Goal: Task Accomplishment & Management: Manage account settings

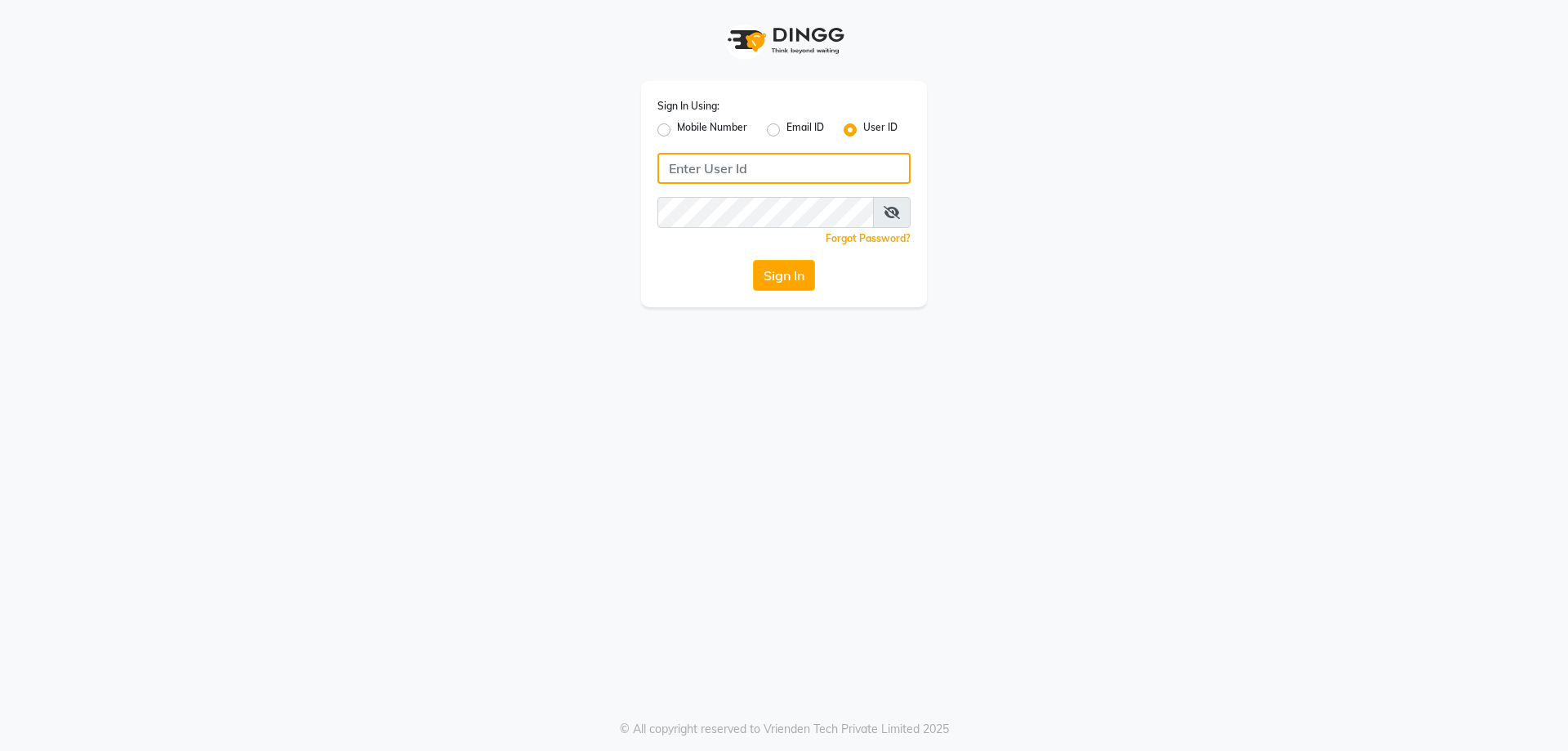
click at [753, 173] on input "Username" at bounding box center [784, 169] width 253 height 31
type input "e1786-12"
click at [753, 260] on button "Sign In" at bounding box center [783, 276] width 62 height 31
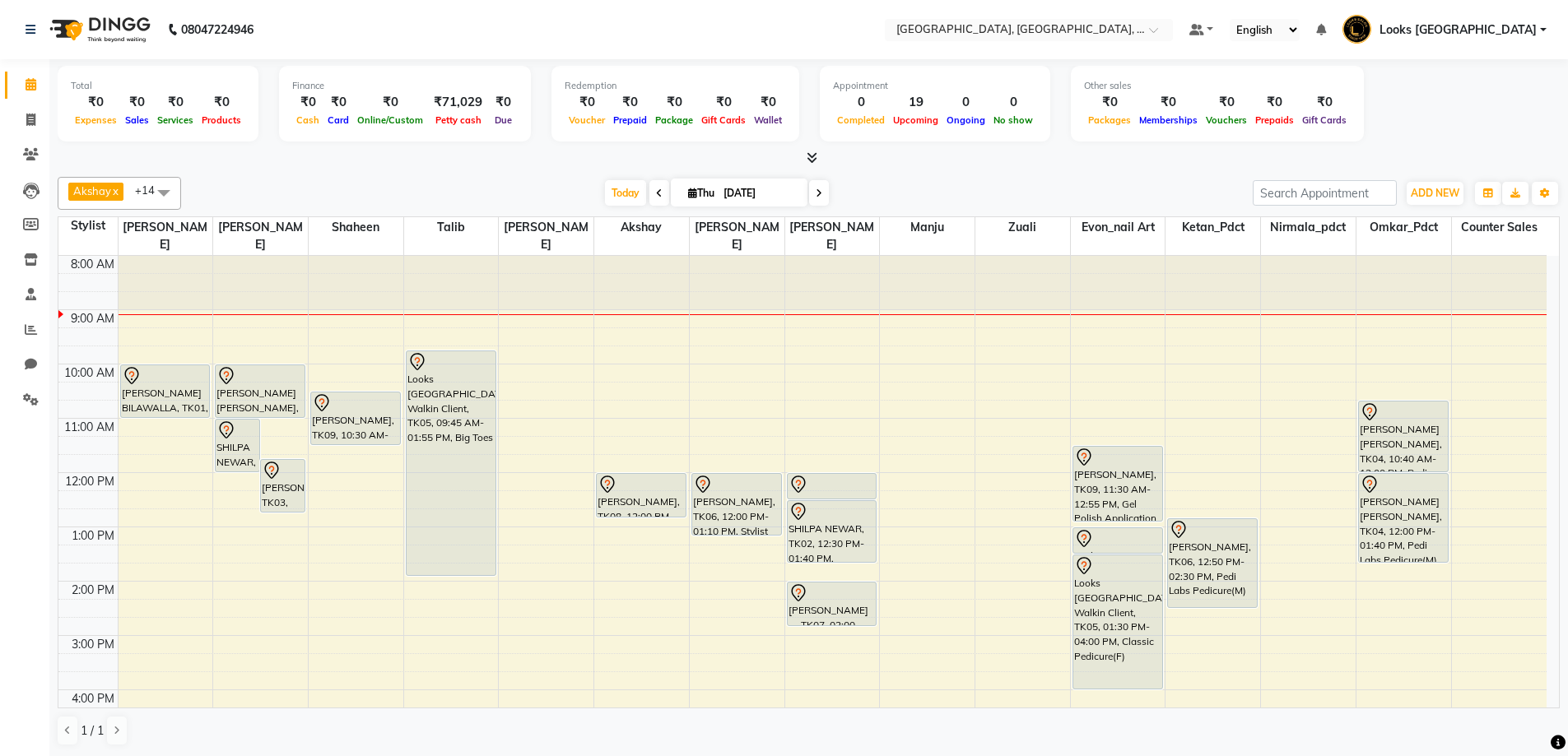
click at [655, 194] on icon at bounding box center [658, 194] width 7 height 10
type input "[DATE]"
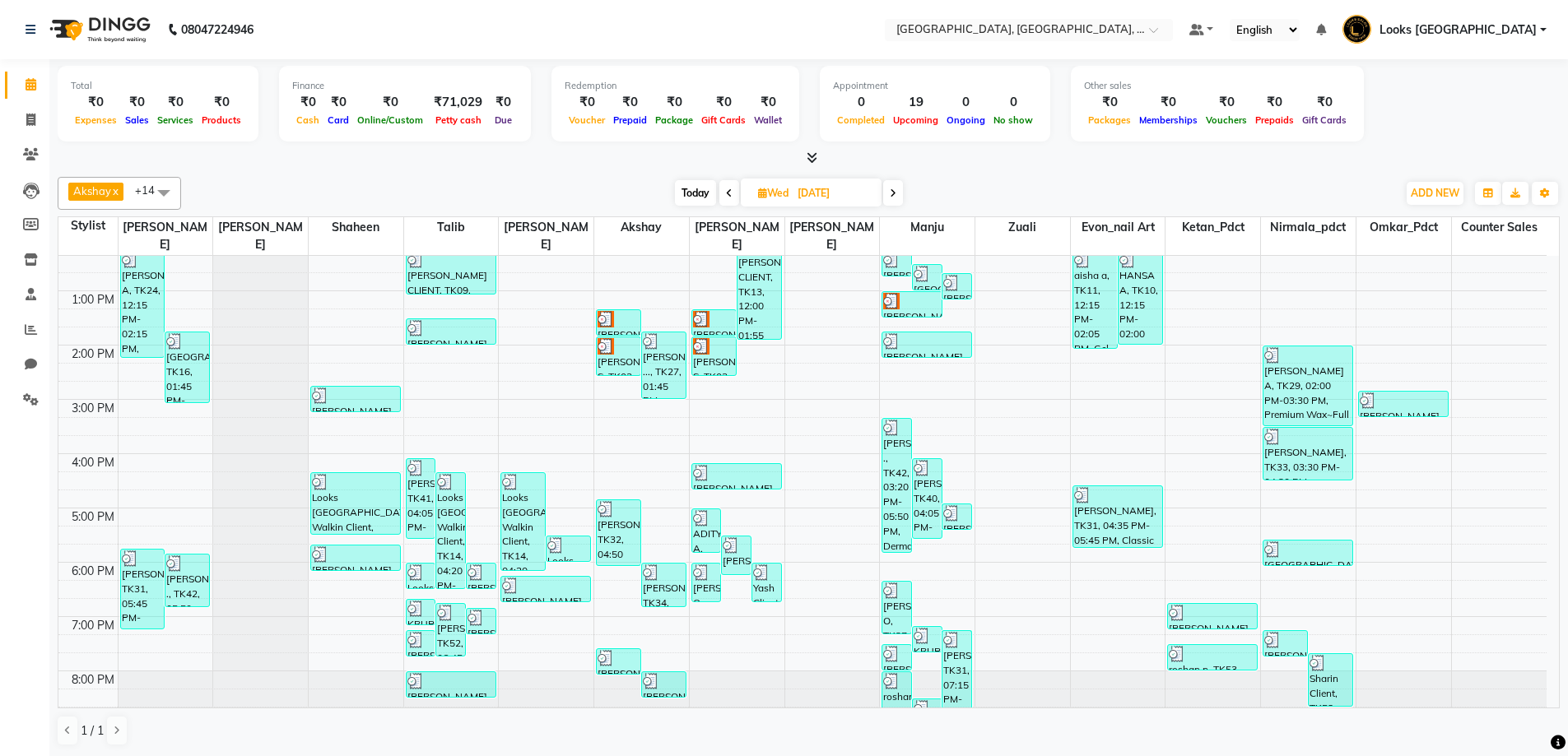
scroll to position [1, 0]
click at [984, 162] on div at bounding box center [808, 157] width 1502 height 17
drag, startPoint x: 33, startPoint y: 86, endPoint x: 126, endPoint y: 85, distance: 93.0
click at [33, 85] on icon at bounding box center [31, 83] width 11 height 12
click at [36, 114] on icon at bounding box center [31, 119] width 9 height 12
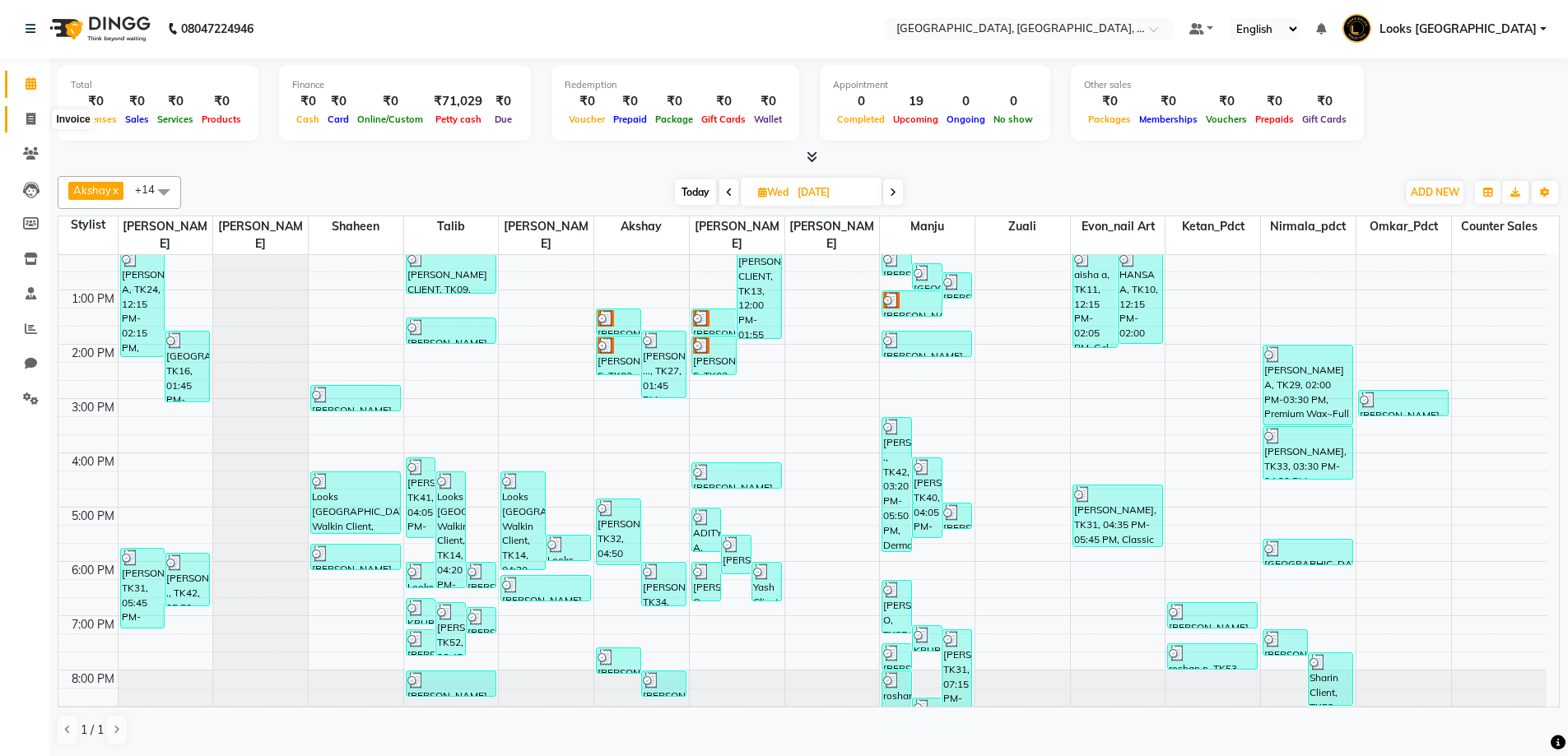
select select "service"
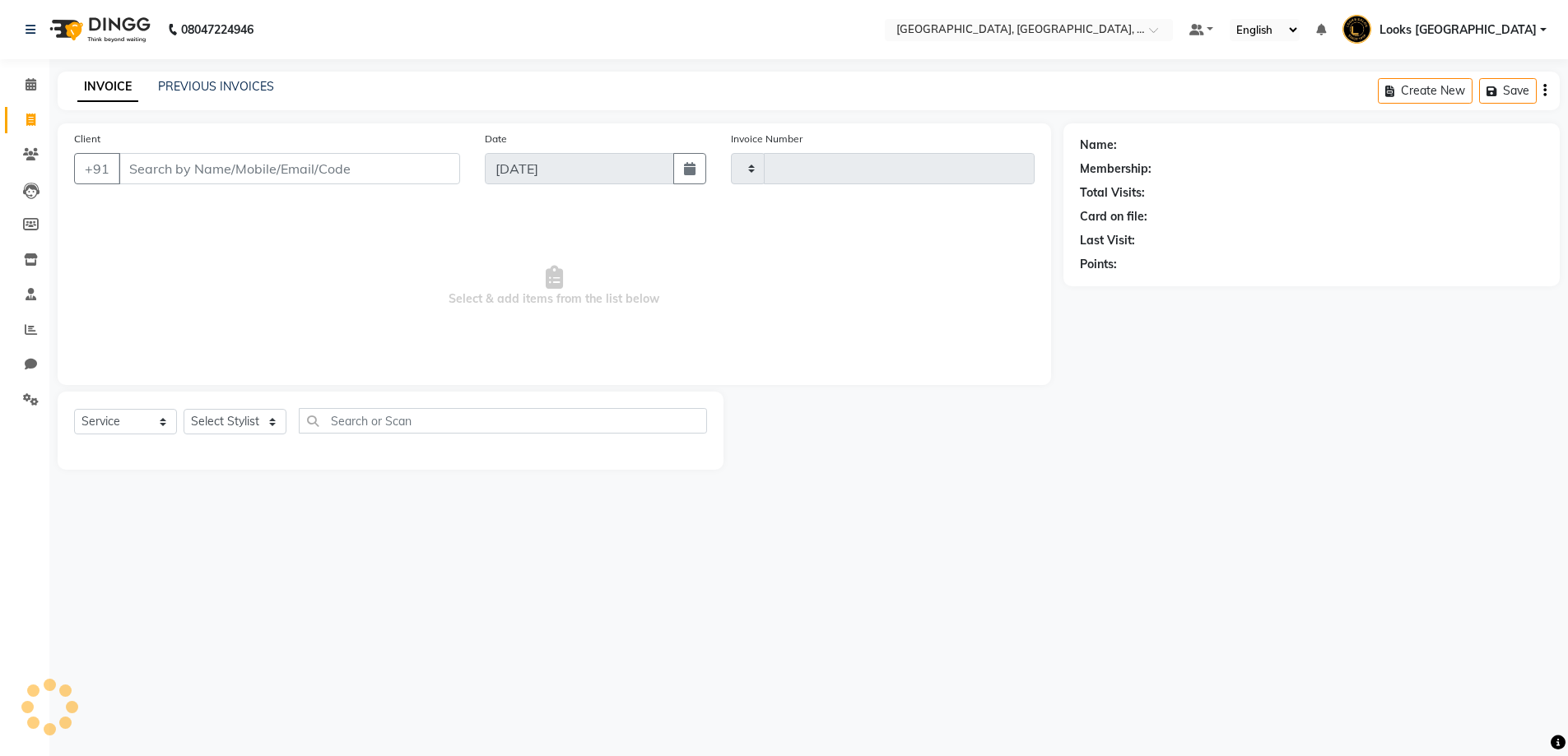
type input "5987"
select select "4325"
click at [233, 86] on link "PREVIOUS INVOICES" at bounding box center [216, 86] width 116 height 15
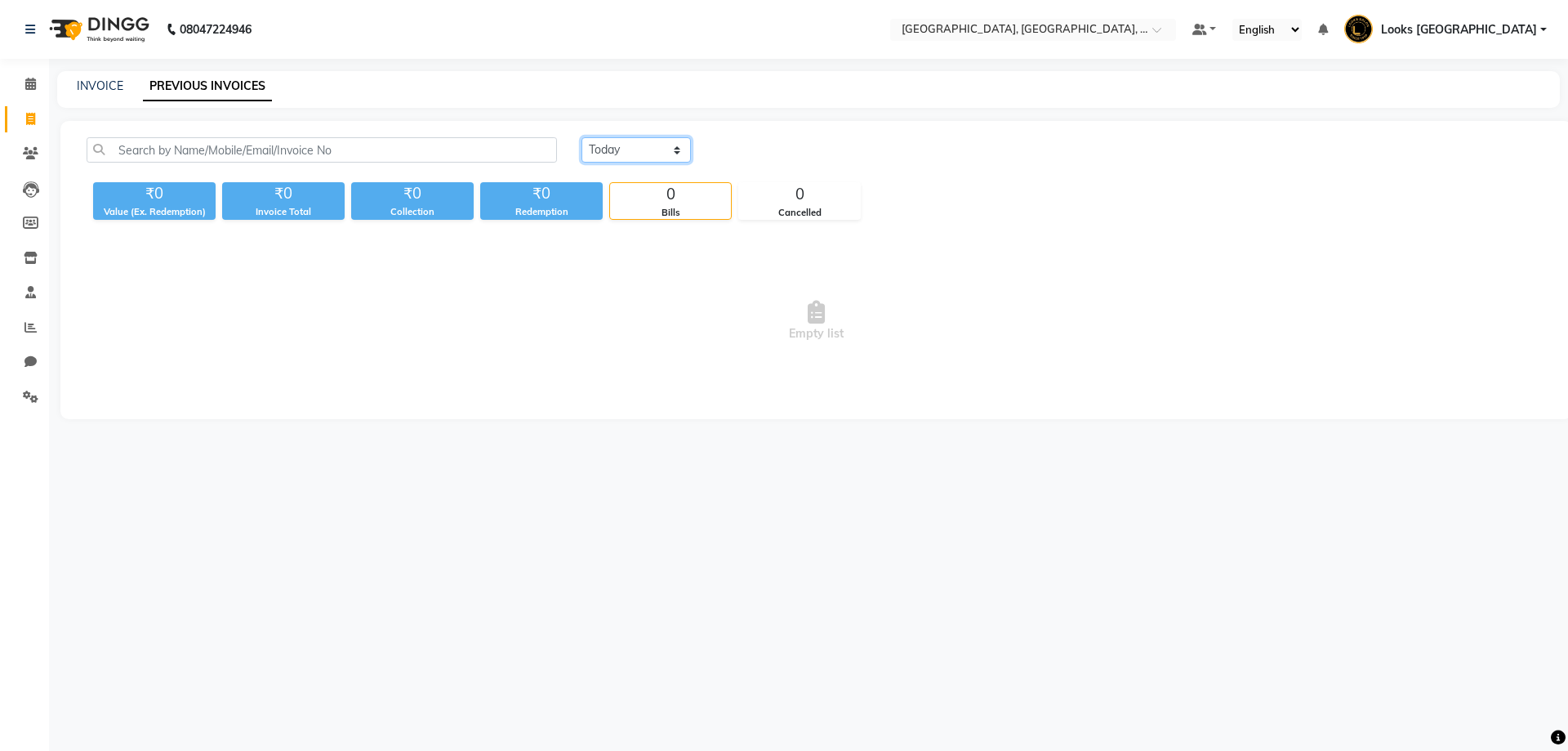
click at [679, 152] on select "Today Yesterday Custom Range" at bounding box center [637, 150] width 110 height 26
select select "yesterday"
click at [582, 137] on select "Today Yesterday Custom Range" at bounding box center [637, 150] width 110 height 26
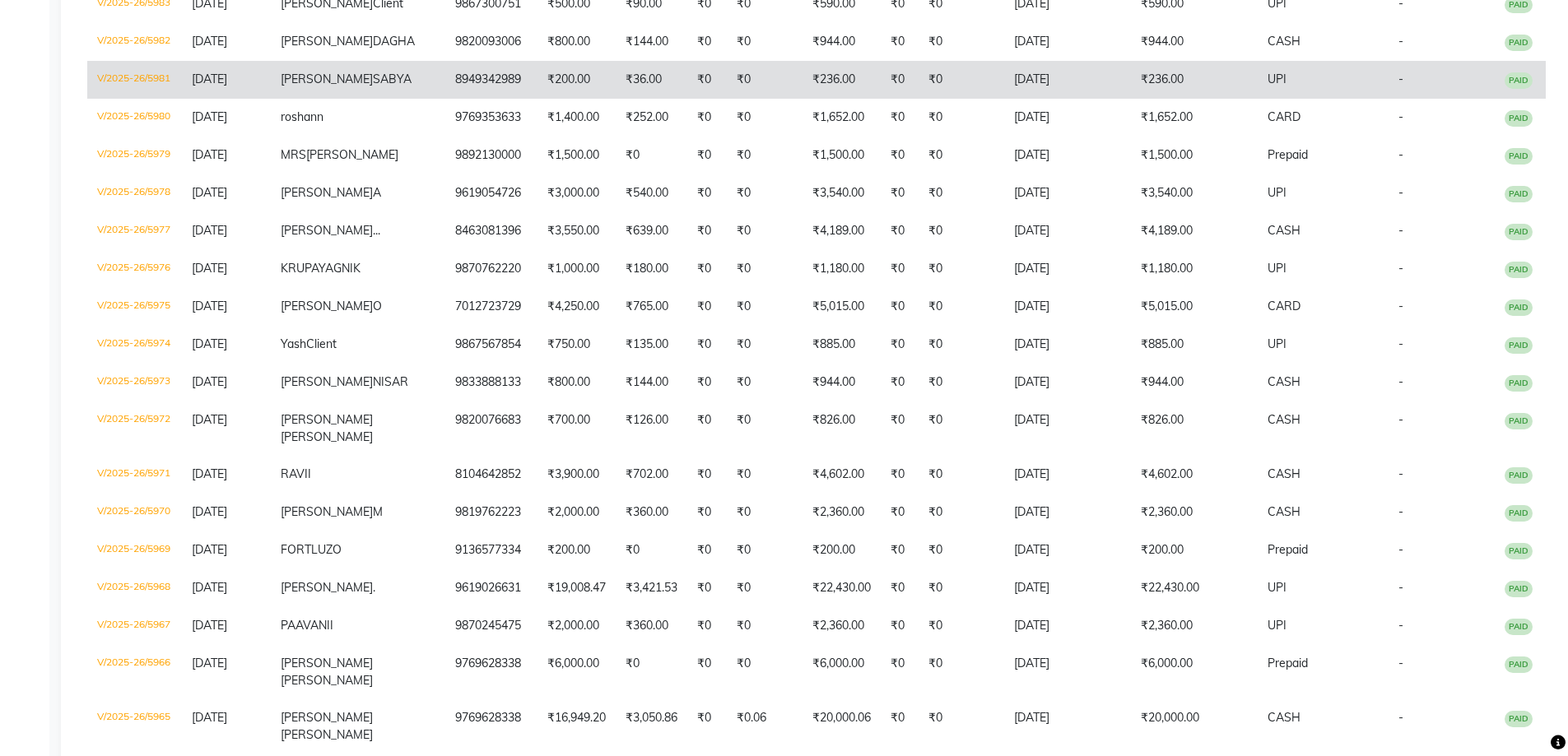
scroll to position [411, 0]
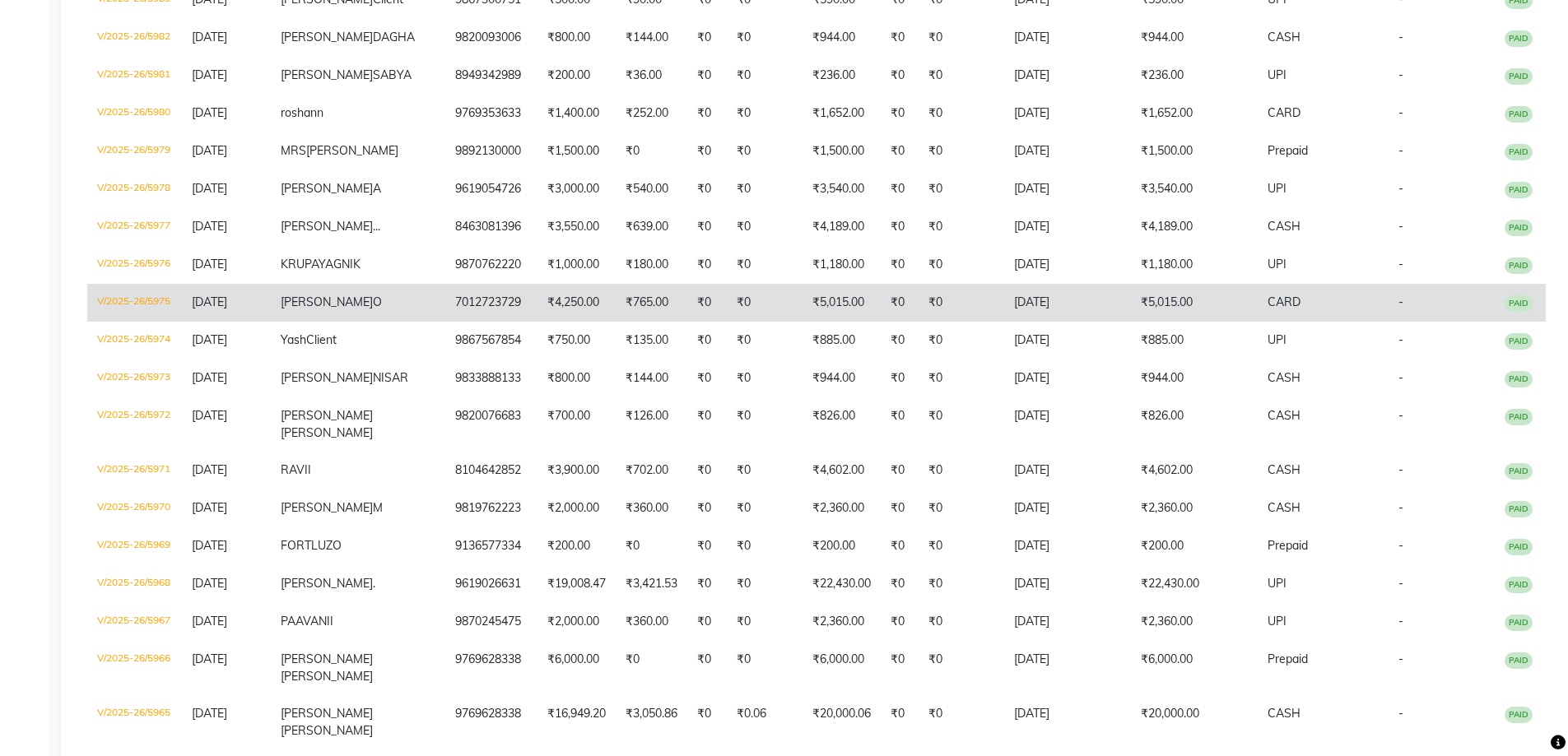
click at [141, 321] on td "V/2025-26/5975" at bounding box center [134, 302] width 95 height 38
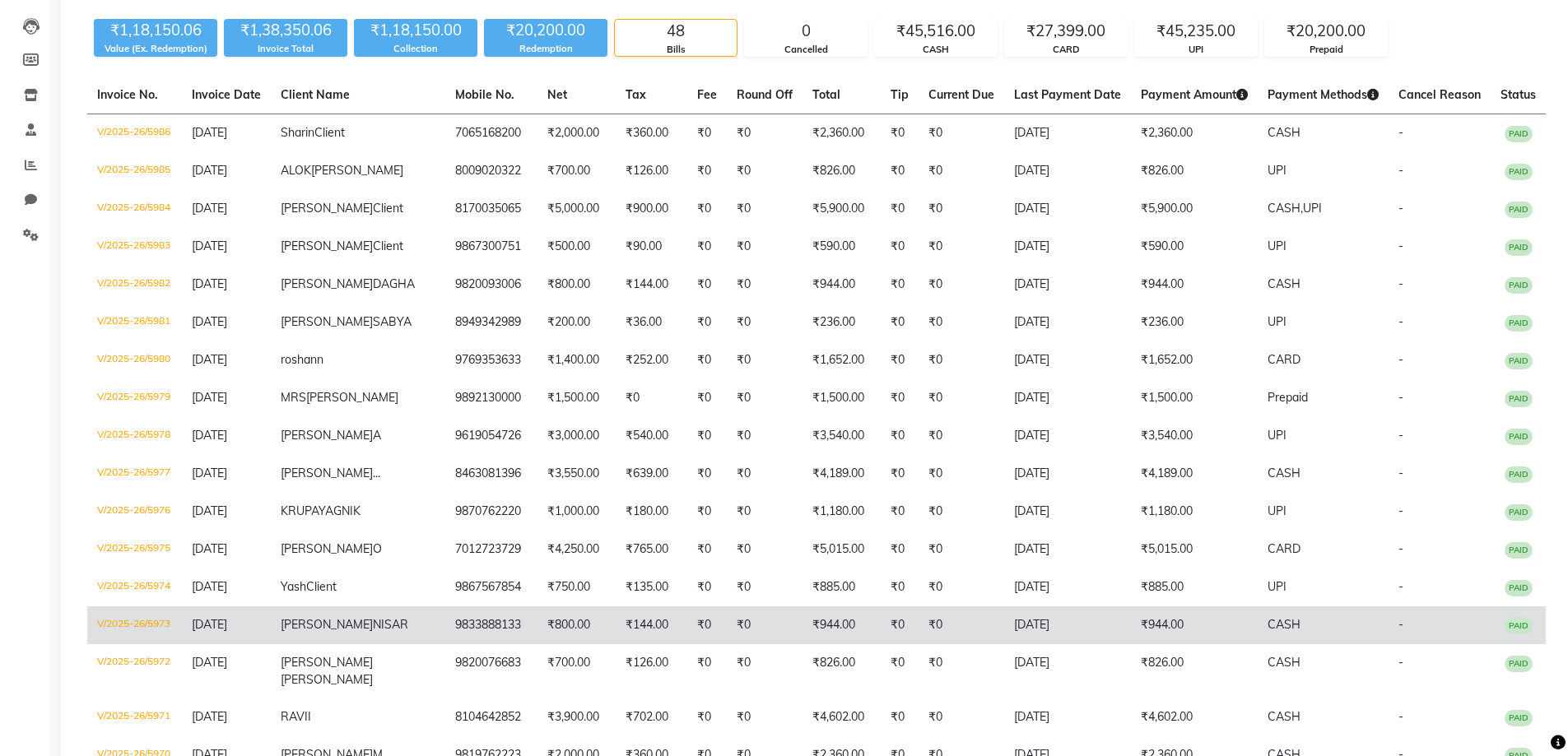
scroll to position [0, 0]
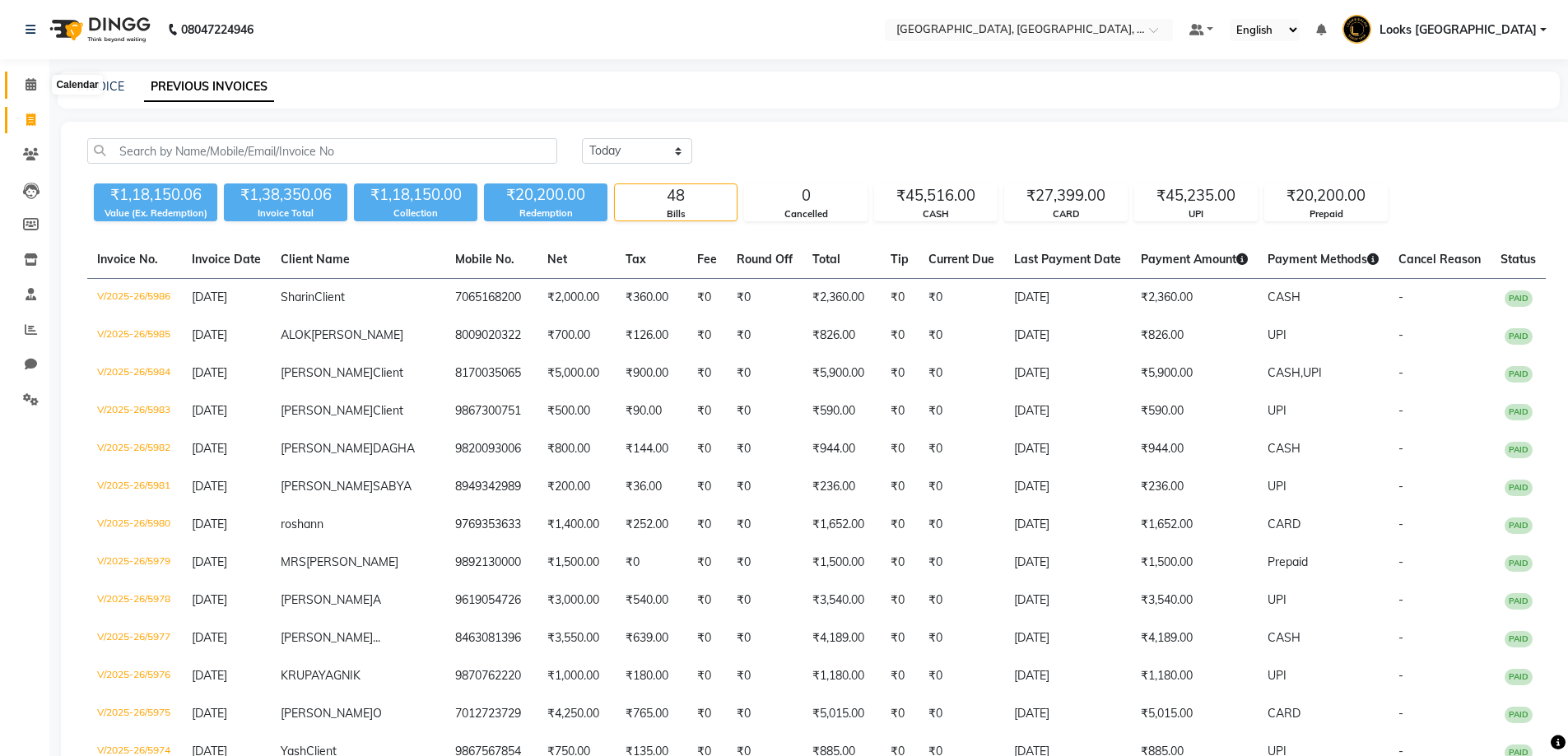
click at [29, 84] on icon at bounding box center [31, 84] width 11 height 12
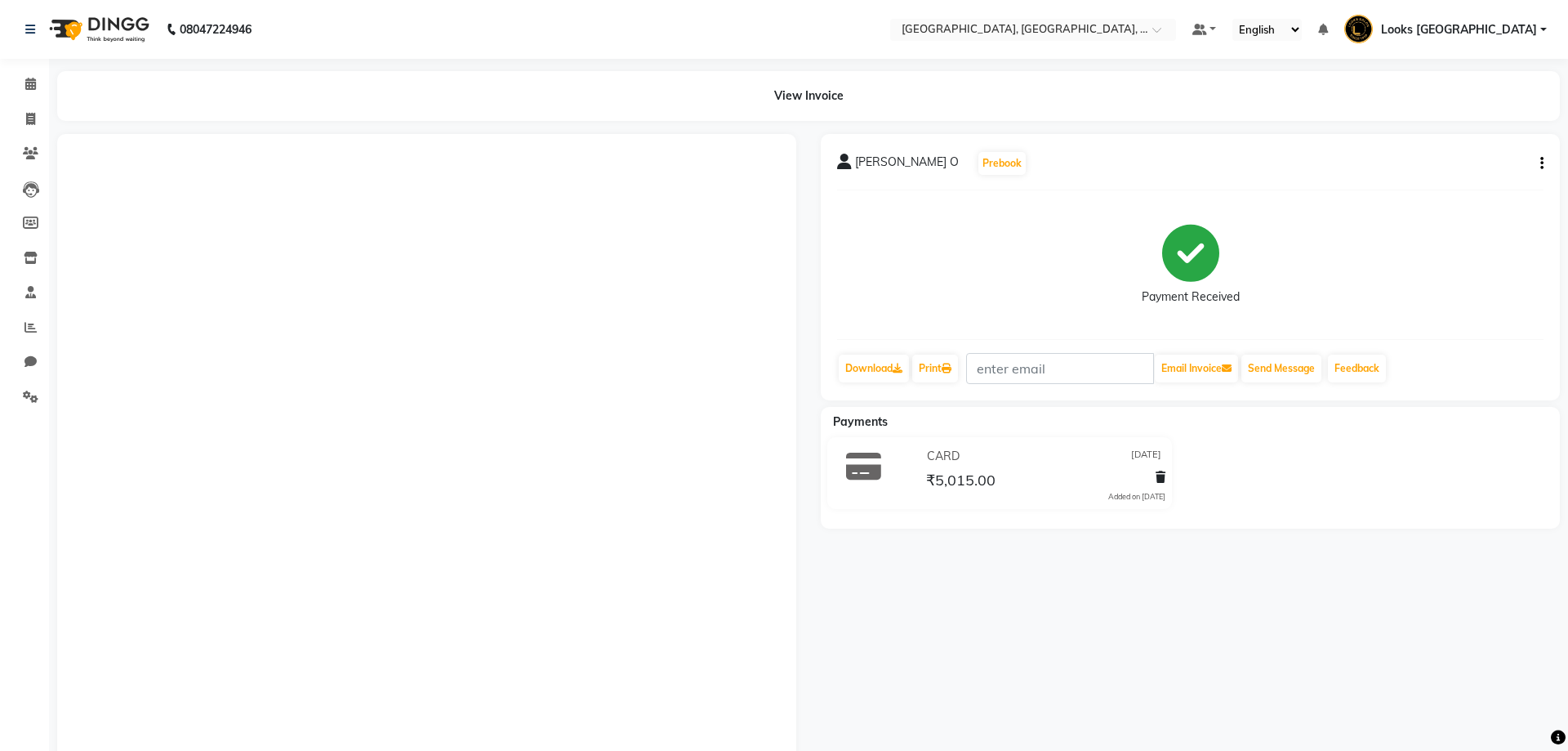
click at [1540, 166] on div "SANDO O Prebook Payment Received Download Print Email Invoice Send Message Feed…" at bounding box center [1189, 266] width 739 height 266
click at [1542, 165] on div "SANDO O Prebook Payment Received Download Print Email Invoice Send Message Feed…" at bounding box center [1189, 266] width 739 height 266
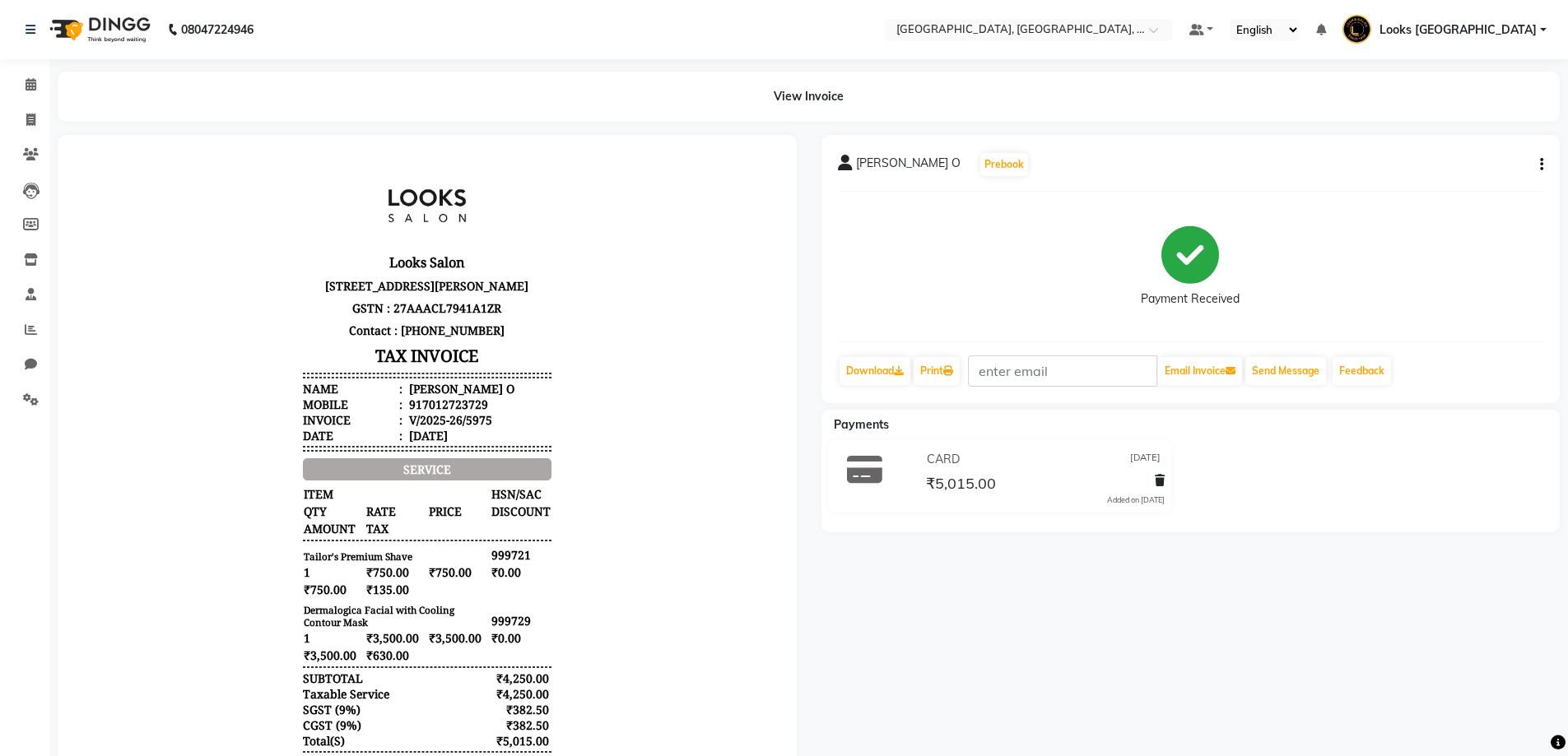
drag, startPoint x: 1542, startPoint y: 166, endPoint x: 1533, endPoint y: 172, distance: 10.8
click at [1543, 165] on div "SANDO O Prebook Payment Received Download Print Email Invoice Send Message Feed…" at bounding box center [1190, 268] width 739 height 268
click at [1542, 165] on icon "button" at bounding box center [1540, 164] width 3 height 1
click at [1465, 178] on div "Edit Item Staff" at bounding box center [1459, 174] width 113 height 21
select select
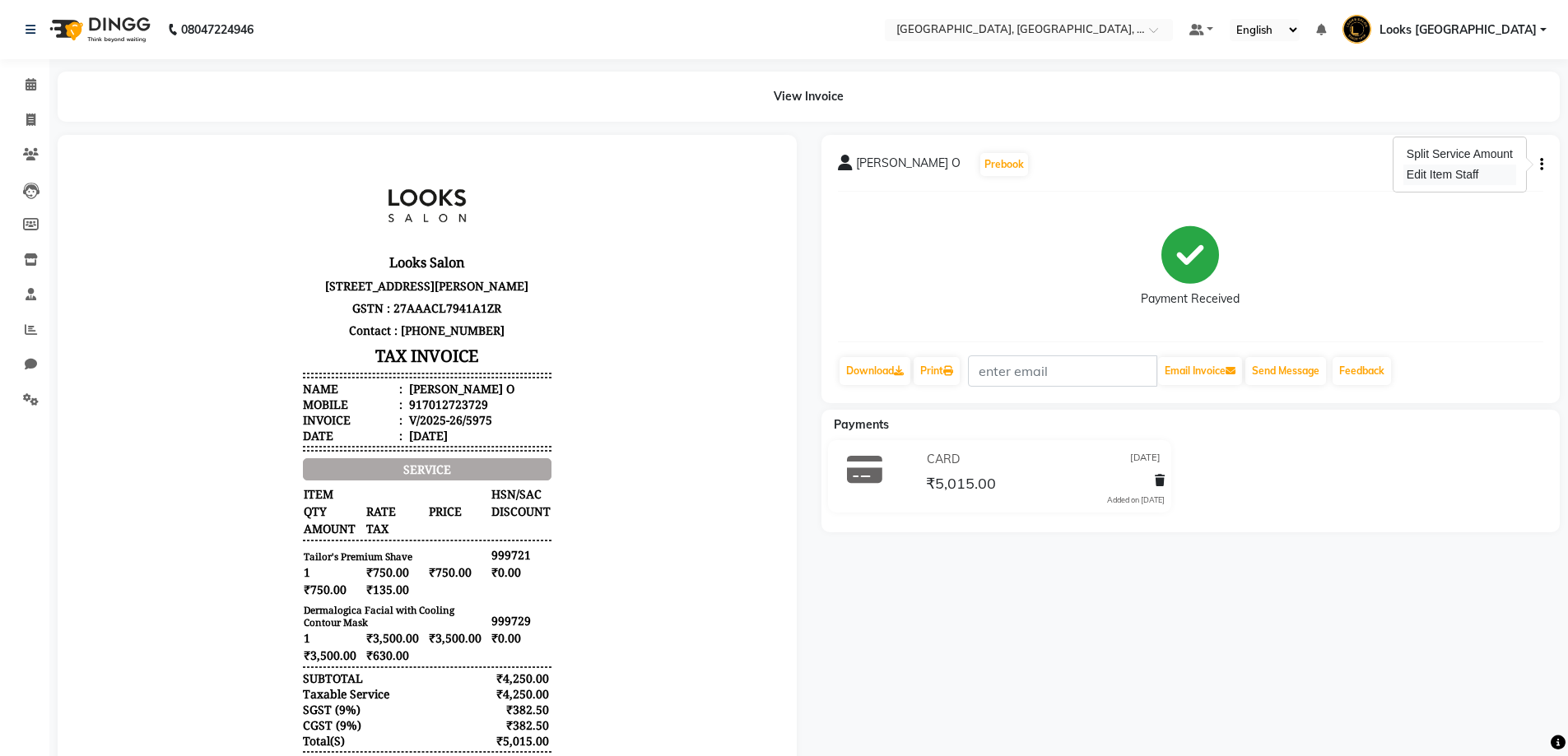
select select
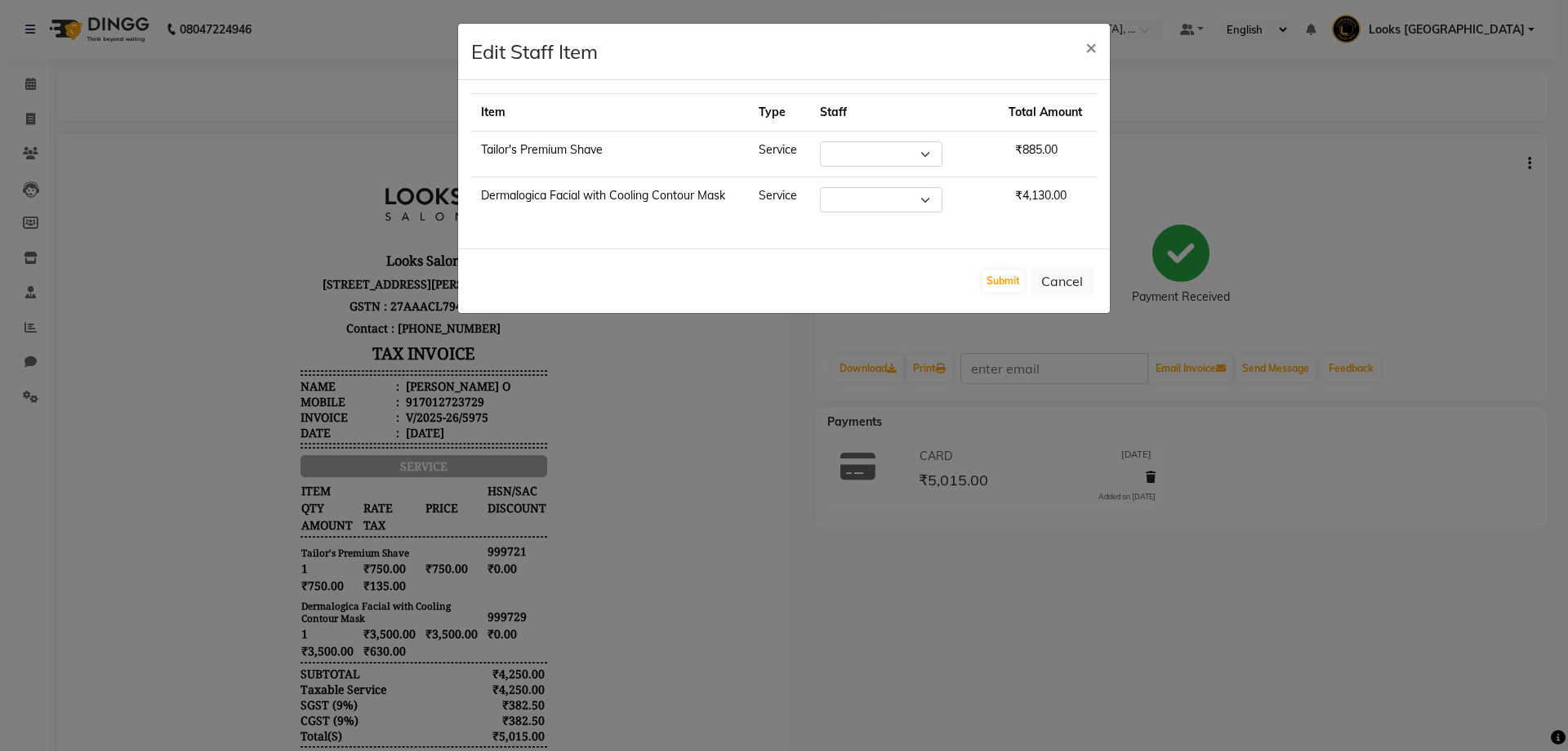
select select "23399"
select select "72466"
click at [1089, 43] on span "×" at bounding box center [1091, 46] width 12 height 25
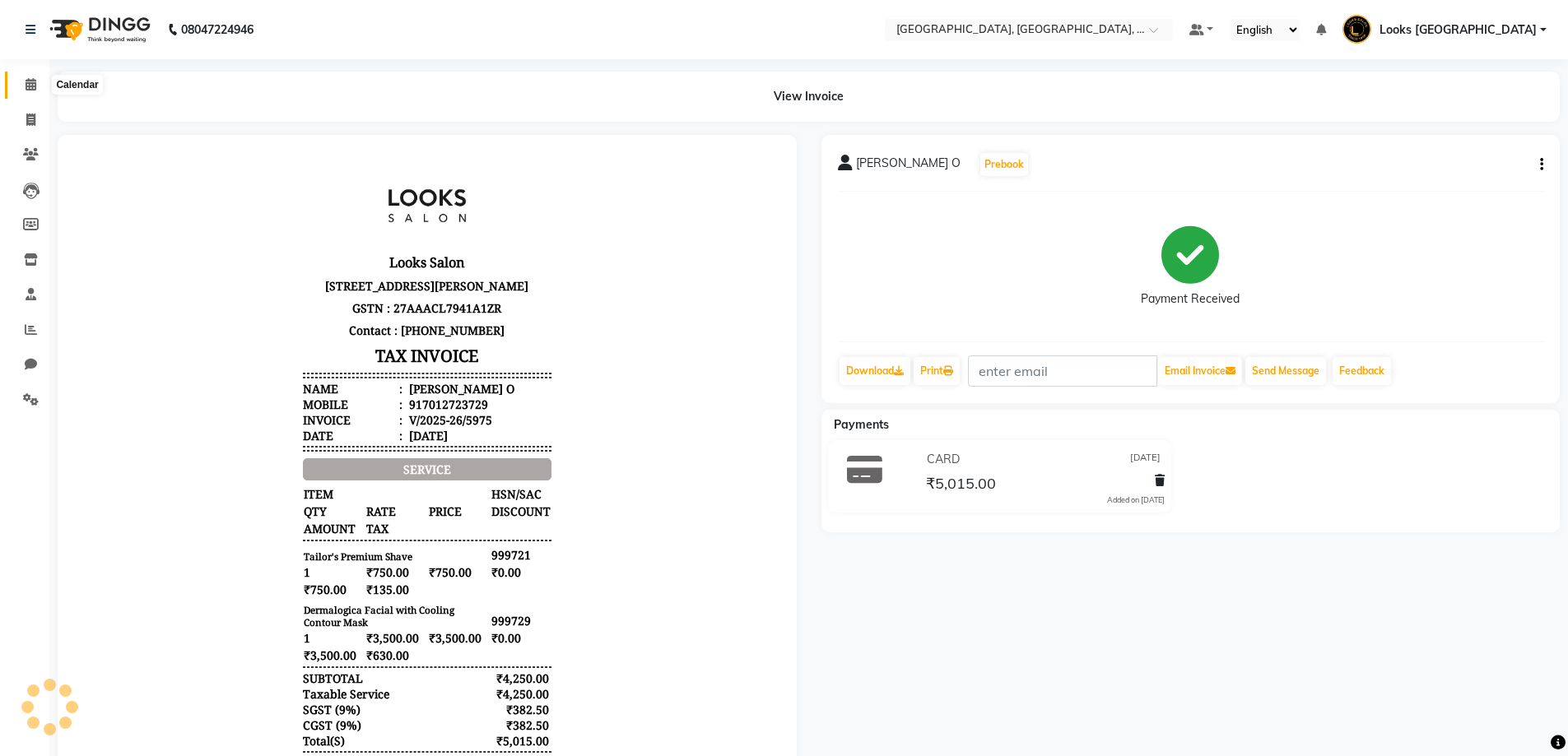
click at [27, 85] on icon at bounding box center [31, 84] width 11 height 12
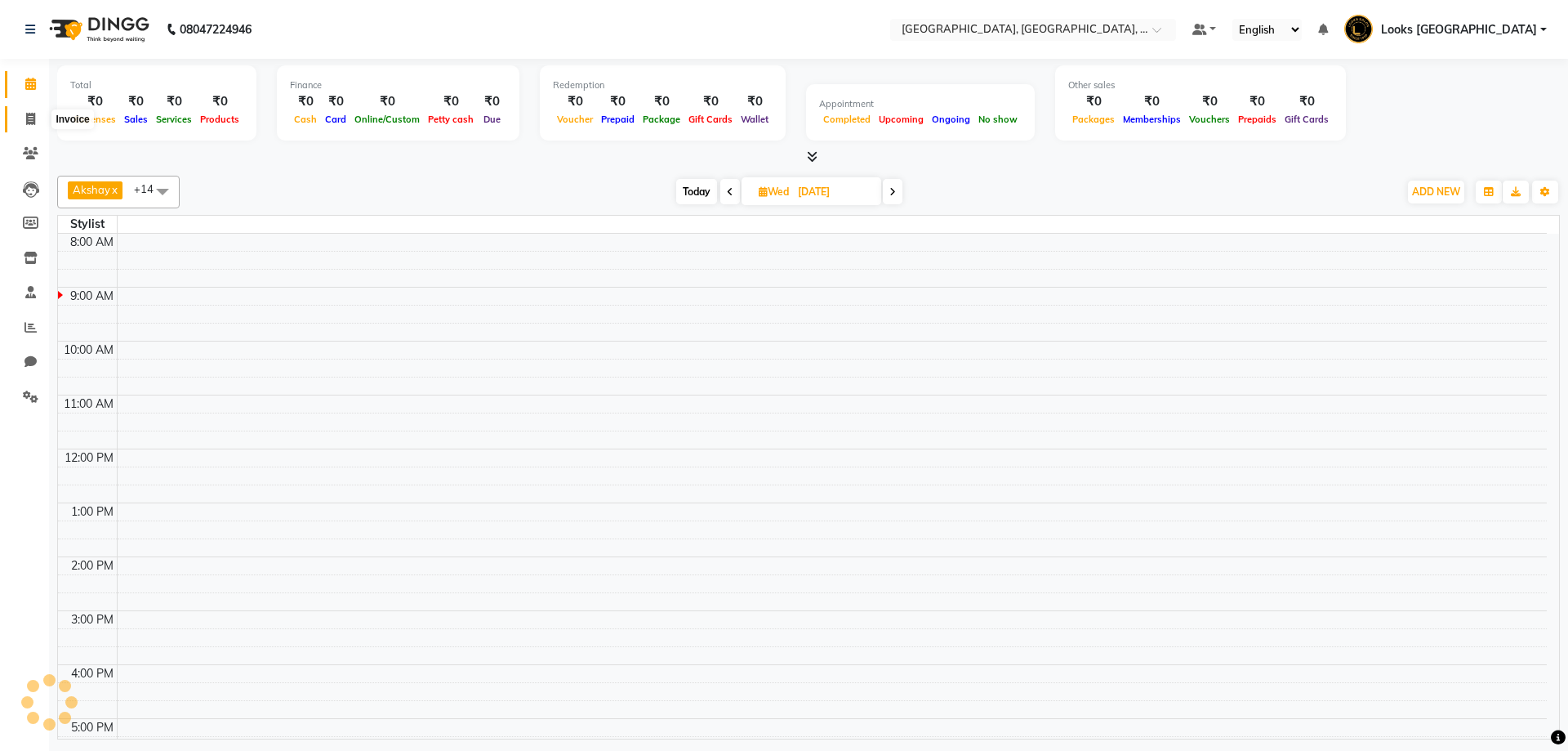
click at [33, 123] on icon at bounding box center [30, 119] width 9 height 12
select select "service"
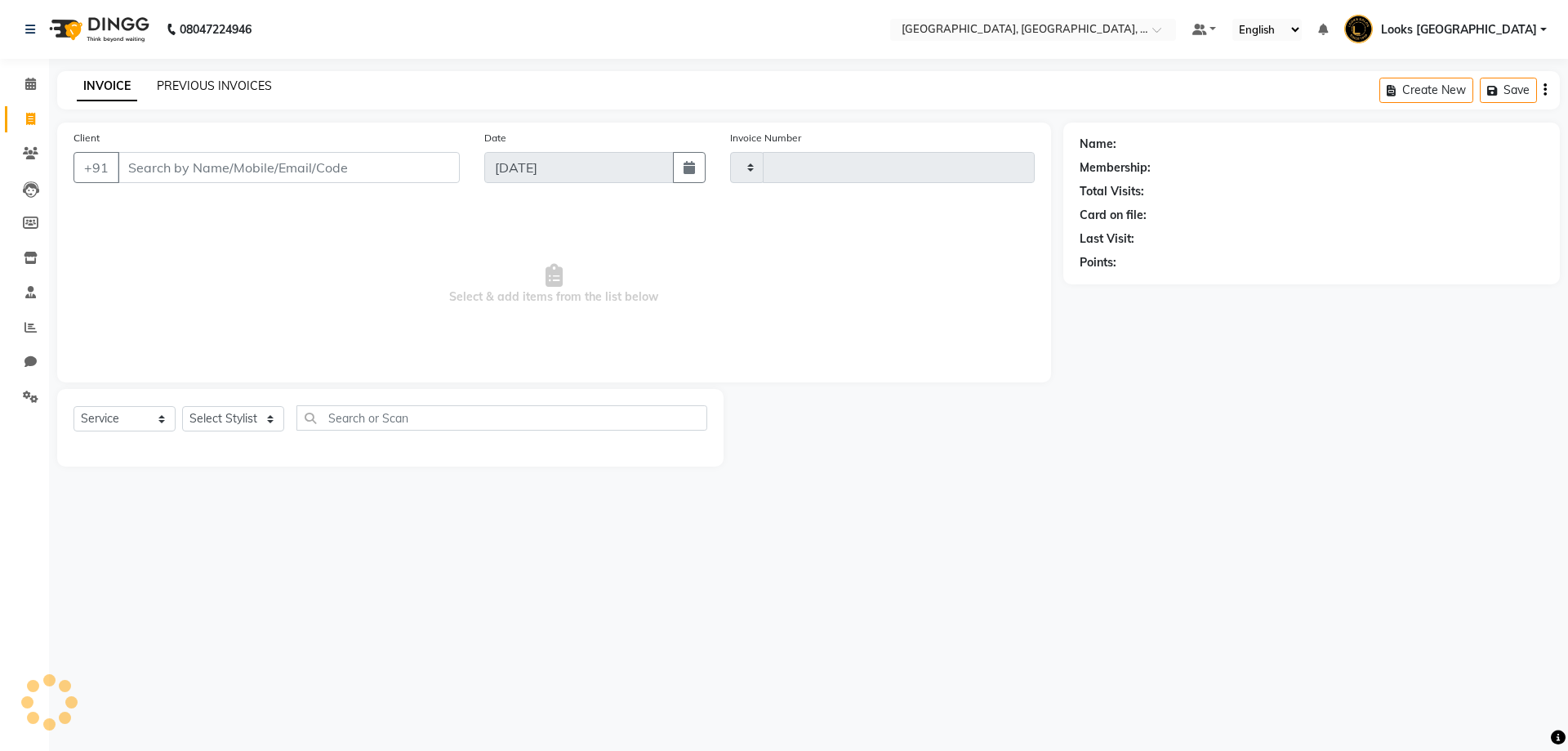
click at [206, 90] on link "PREVIOUS INVOICES" at bounding box center [214, 85] width 115 height 15
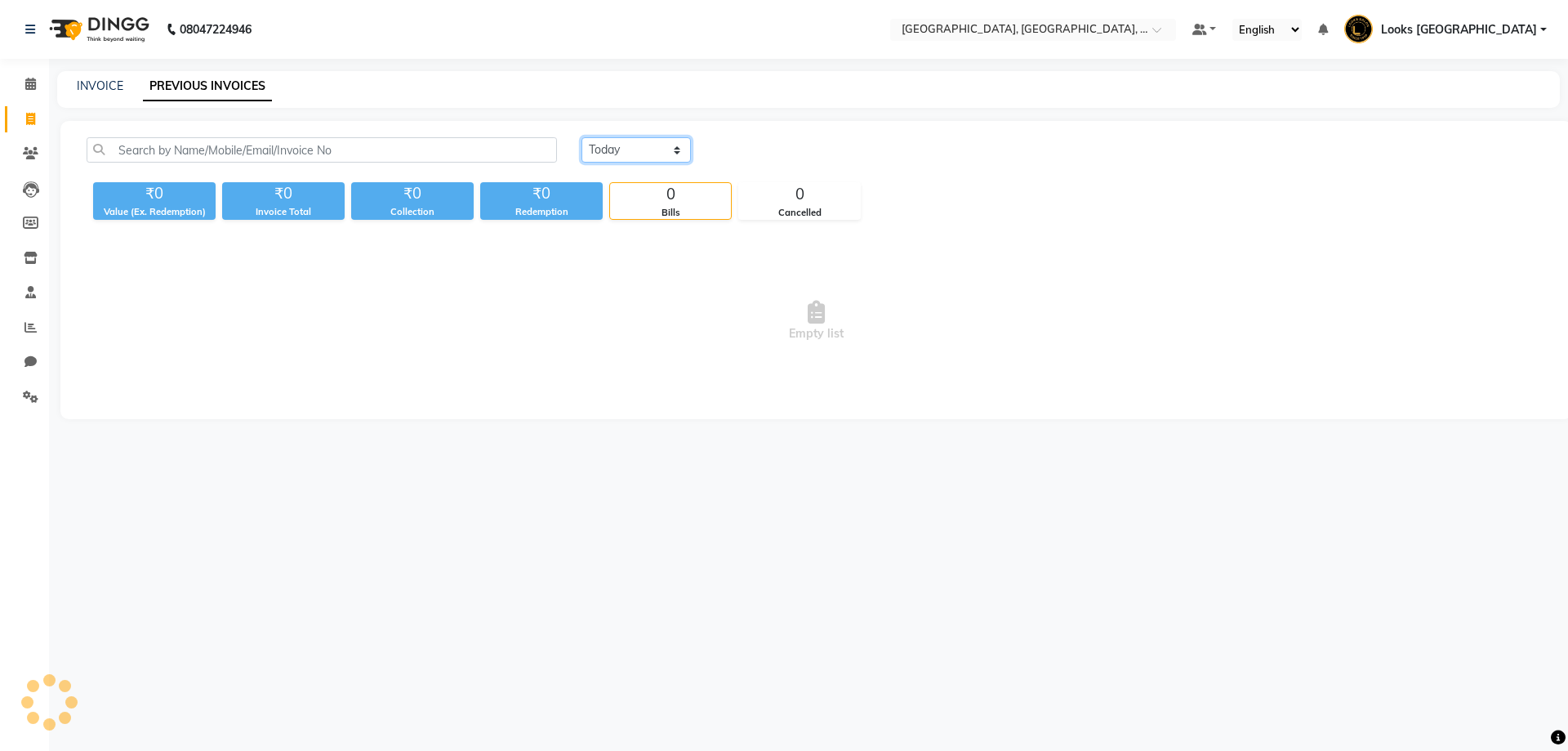
click at [678, 147] on select "Today Yesterday Custom Range" at bounding box center [637, 150] width 110 height 26
select select "yesterday"
click at [582, 137] on select "Today Yesterday Custom Range" at bounding box center [637, 150] width 110 height 26
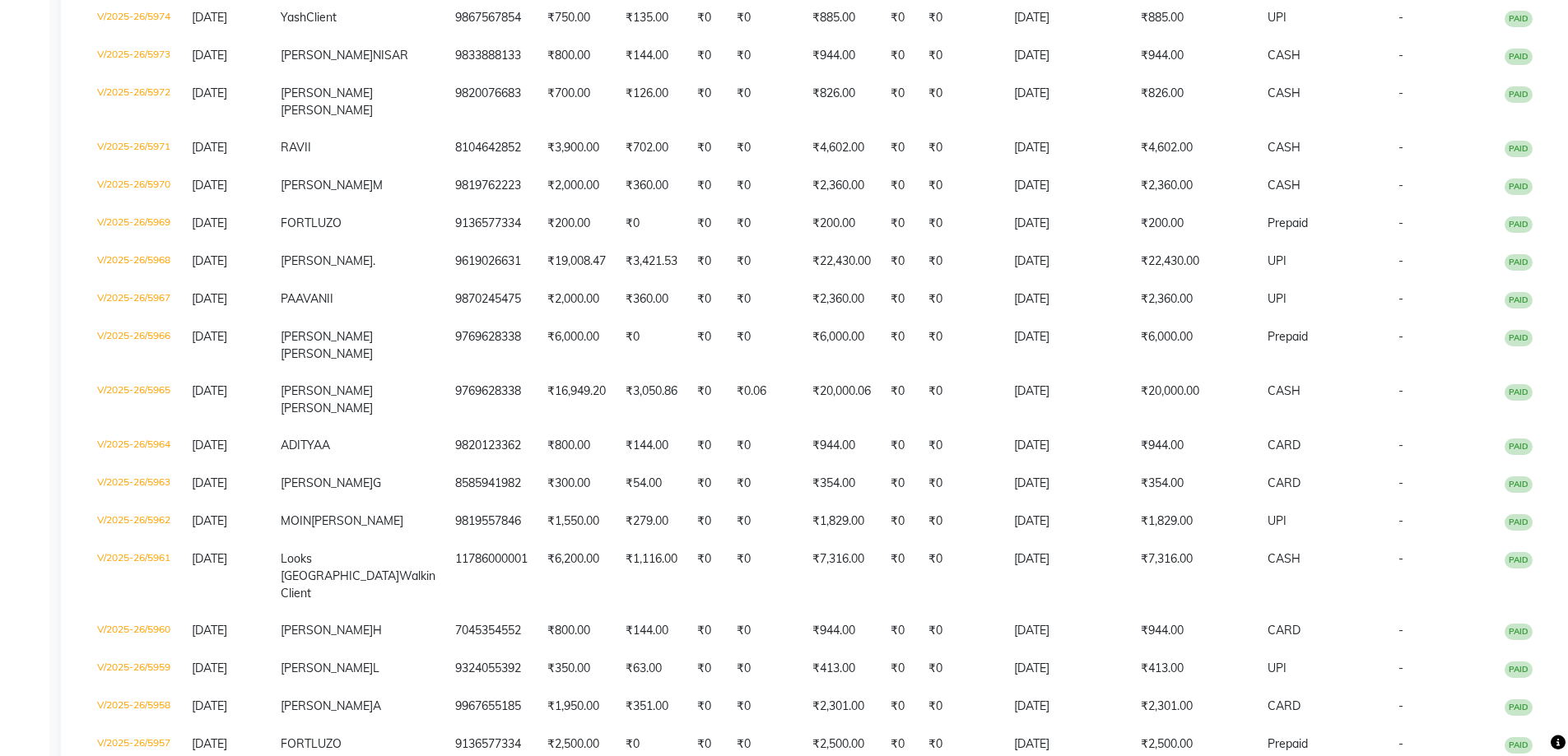
scroll to position [740, 0]
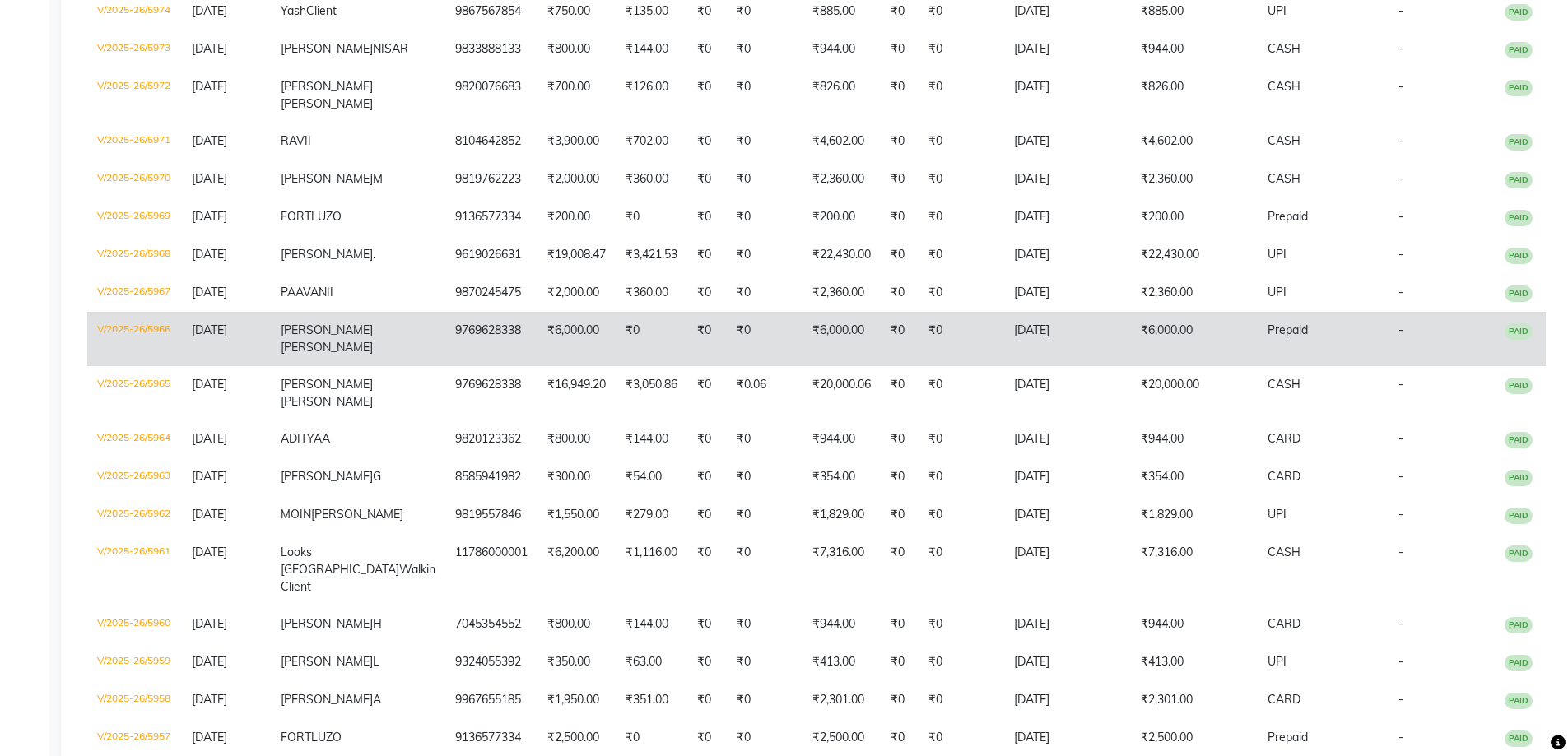
click at [132, 366] on td "V/2025-26/5966" at bounding box center [134, 338] width 95 height 54
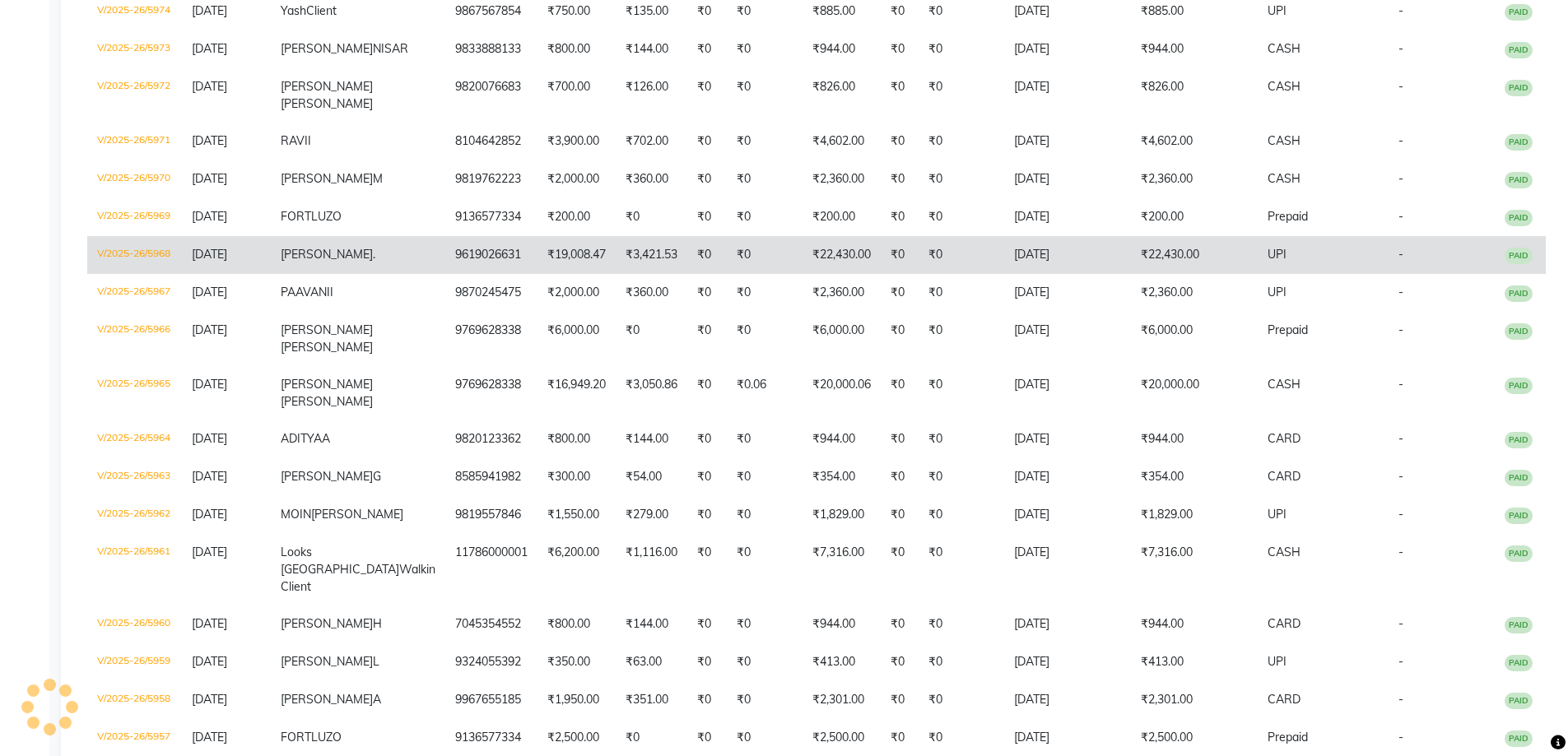
click at [126, 274] on td "V/2025-26/5968" at bounding box center [134, 255] width 95 height 38
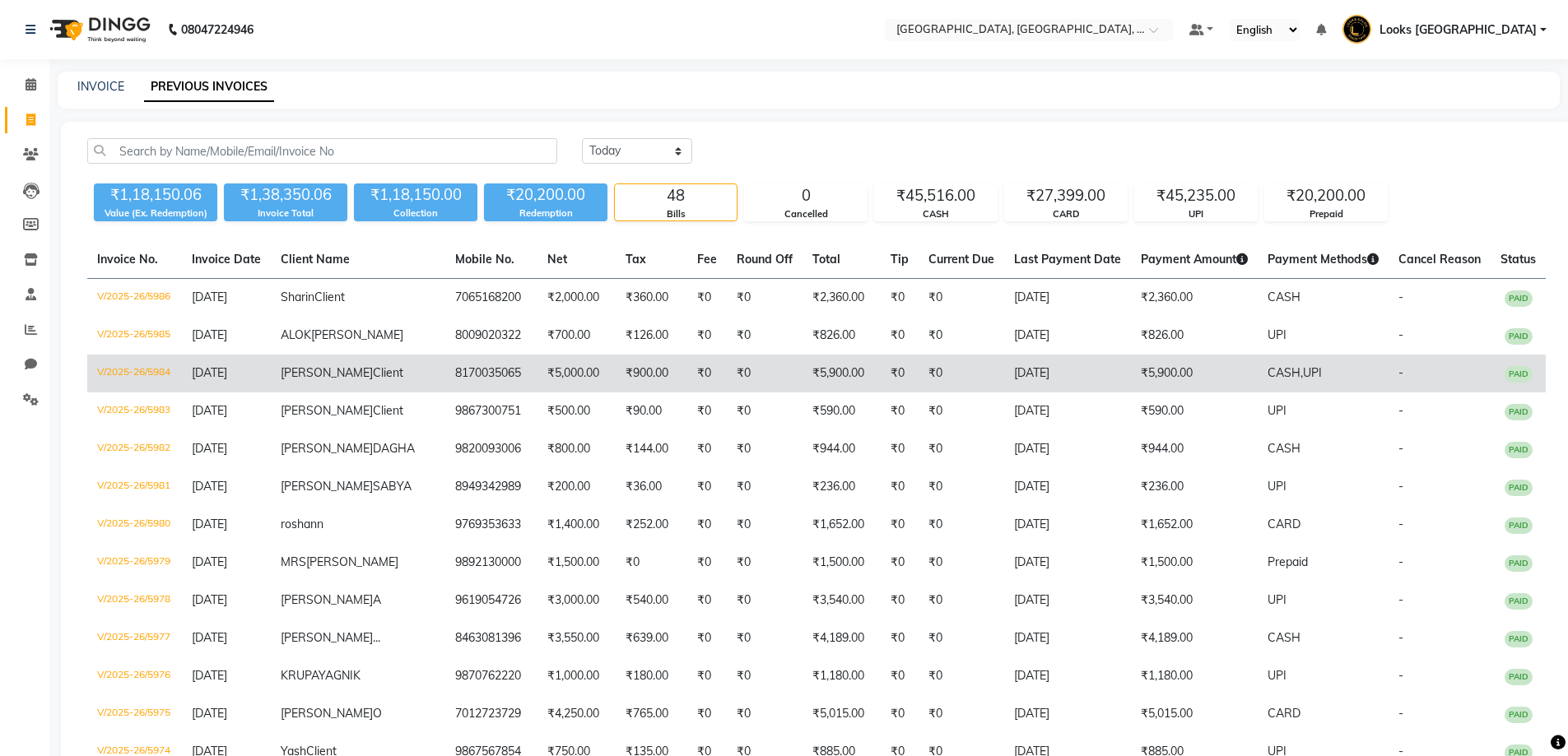
scroll to position [0, 0]
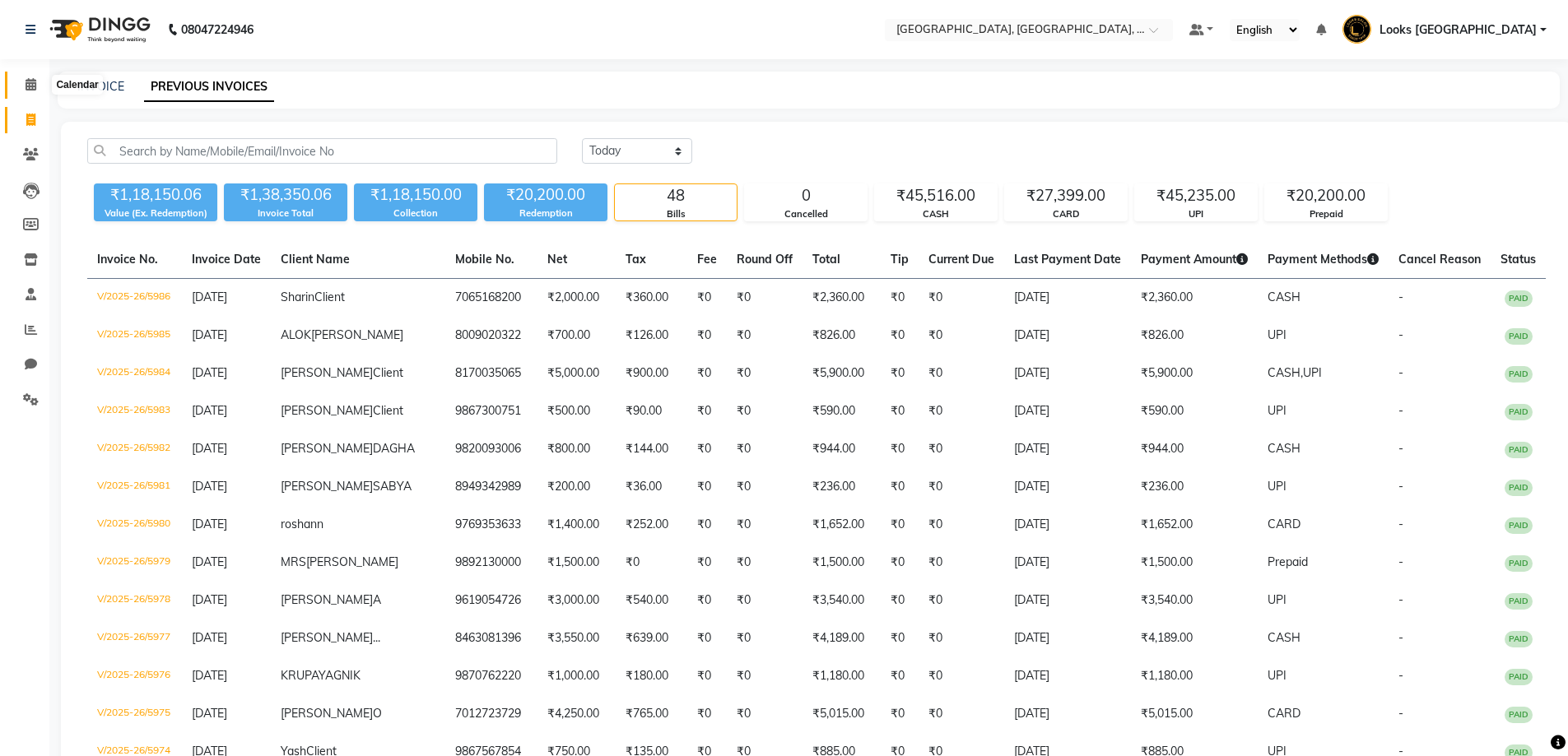
click at [31, 84] on icon at bounding box center [31, 84] width 11 height 12
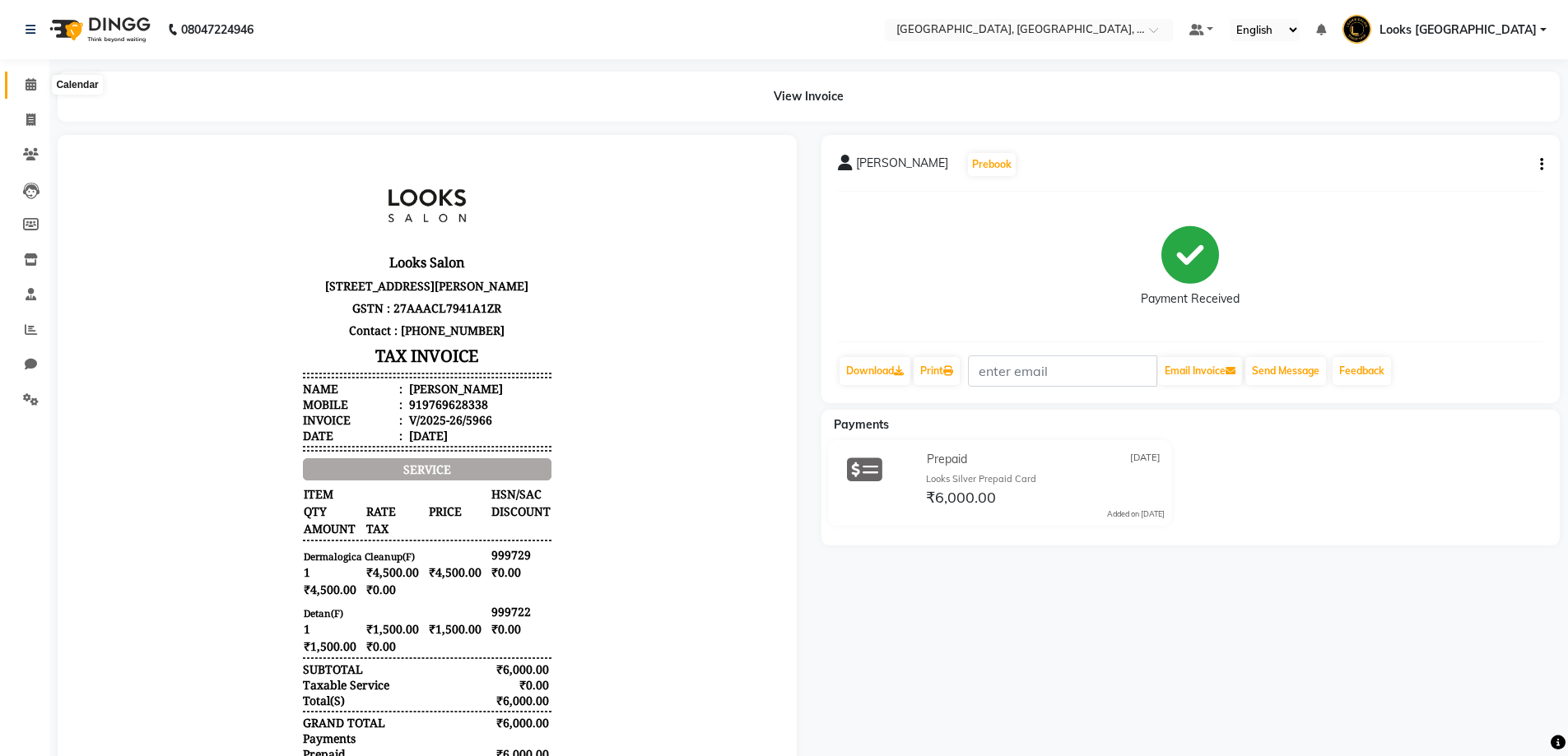
click at [35, 78] on icon at bounding box center [31, 84] width 11 height 12
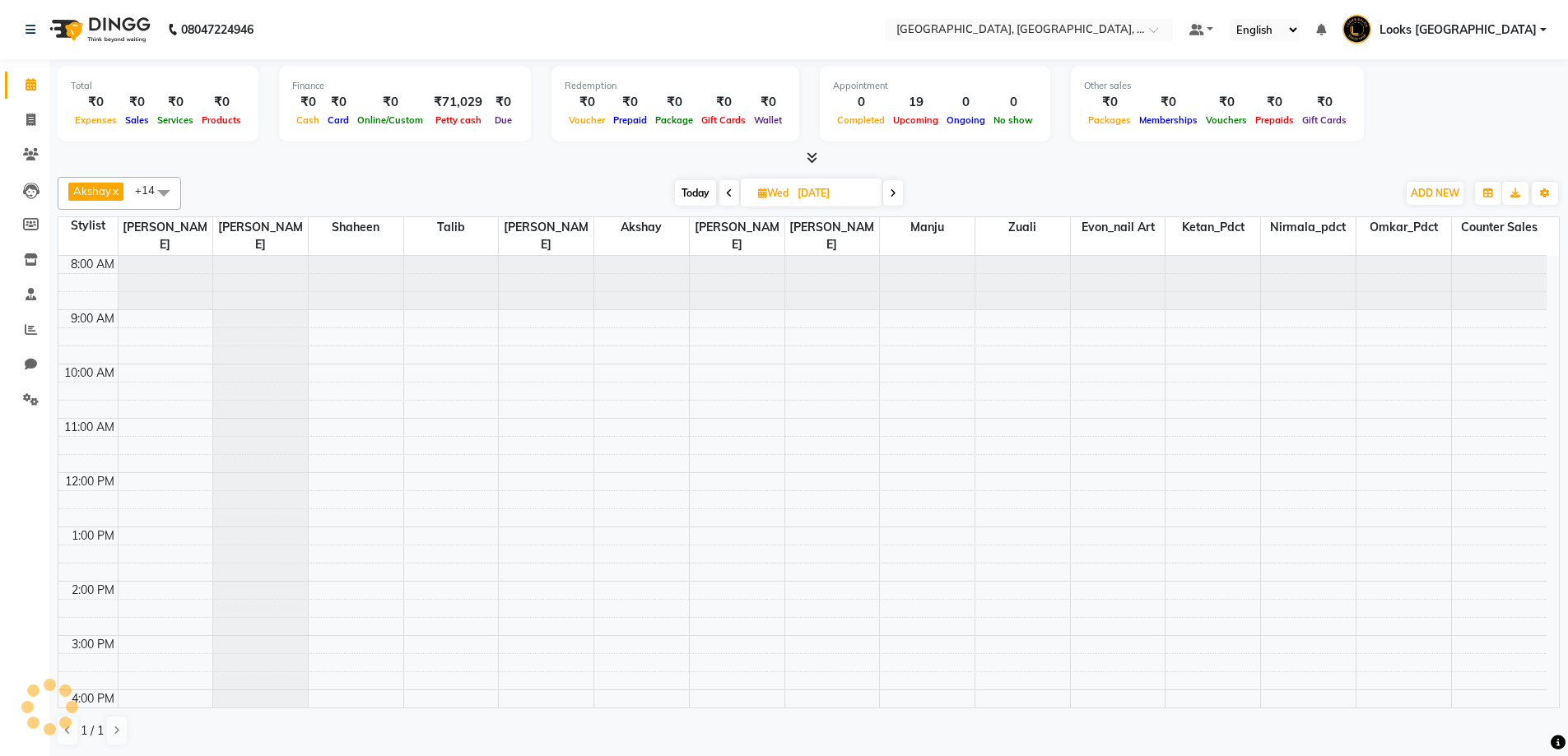
click at [700, 188] on span "Today" at bounding box center [695, 193] width 42 height 26
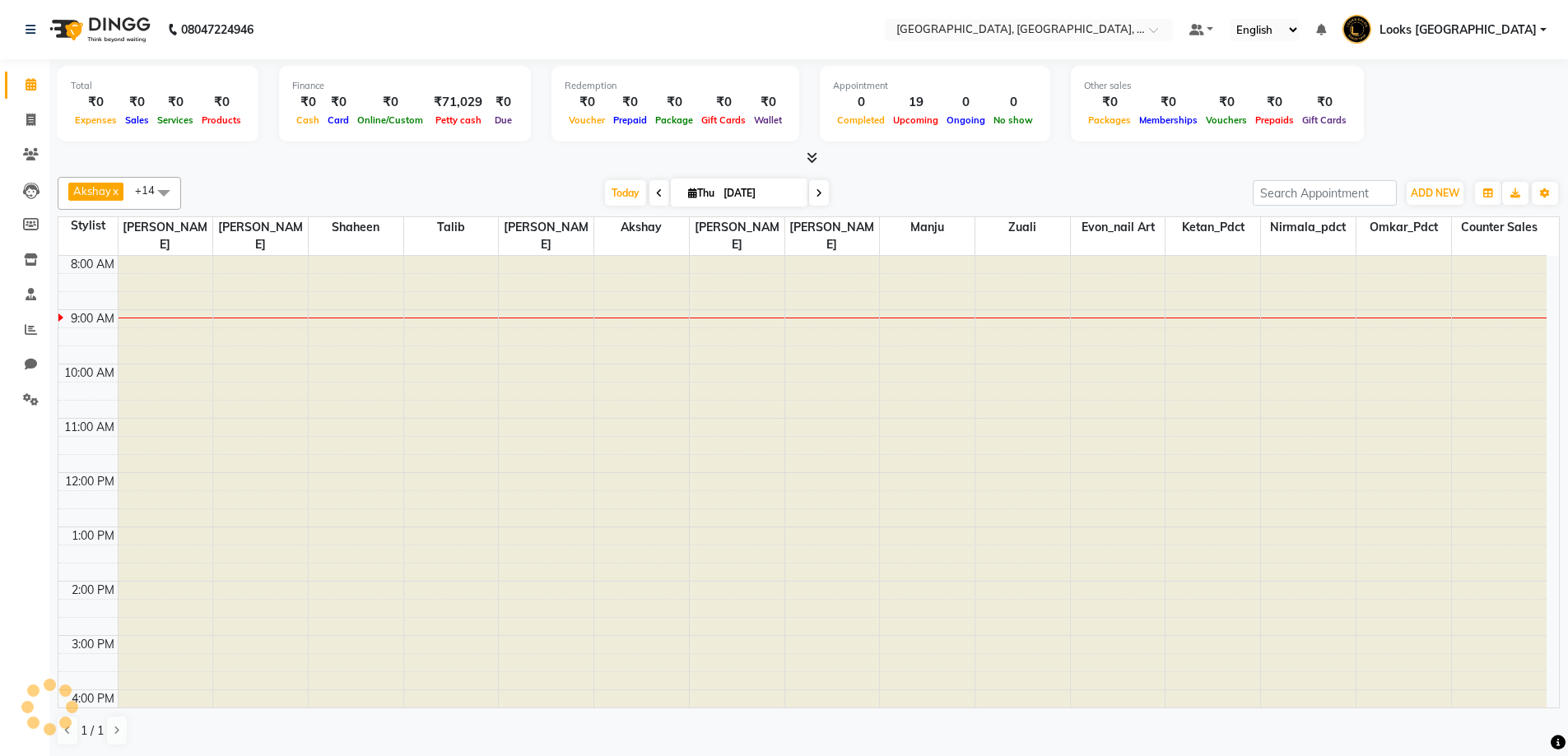
click at [661, 193] on span at bounding box center [659, 193] width 20 height 26
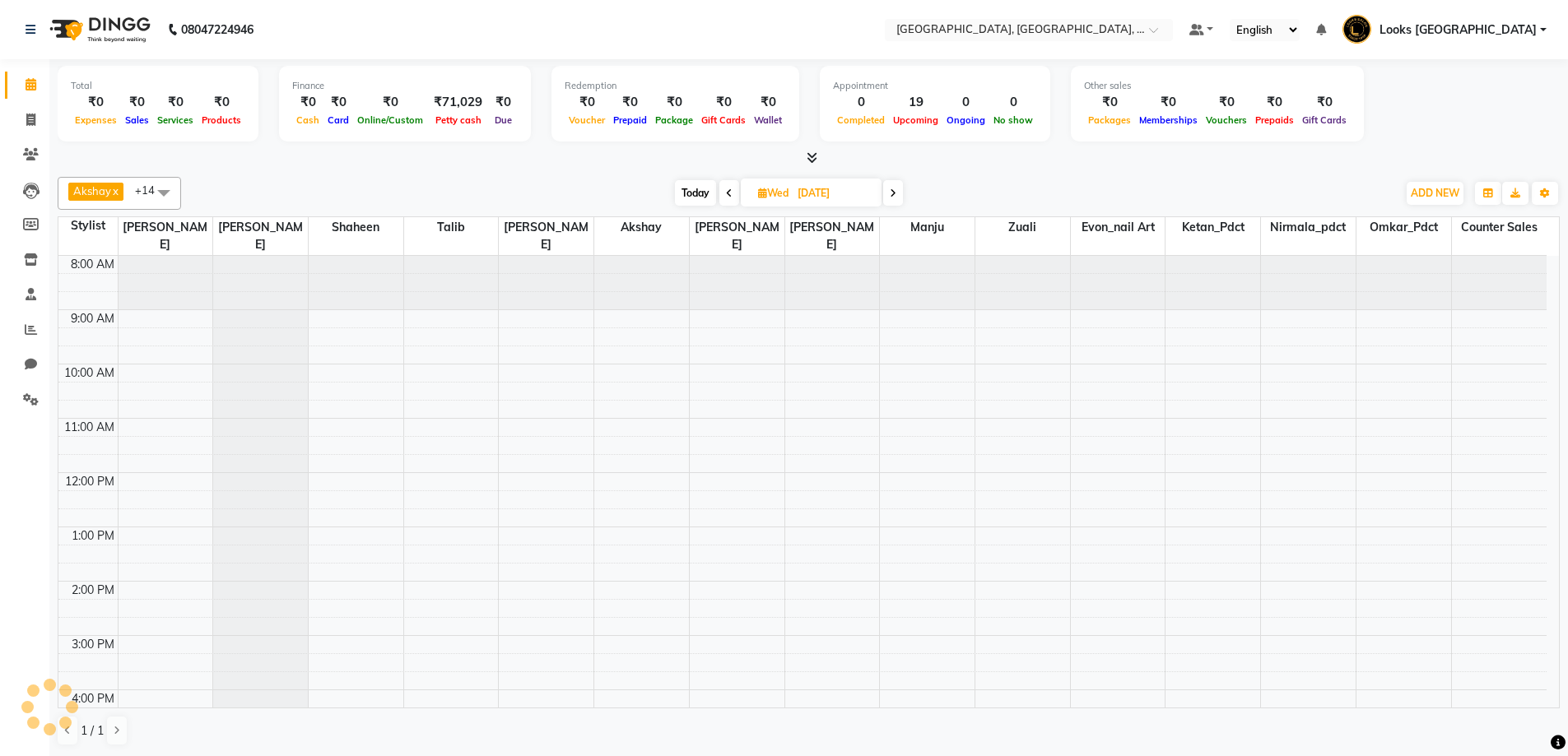
click at [690, 195] on span "Today" at bounding box center [695, 193] width 42 height 26
type input "04-09-2025"
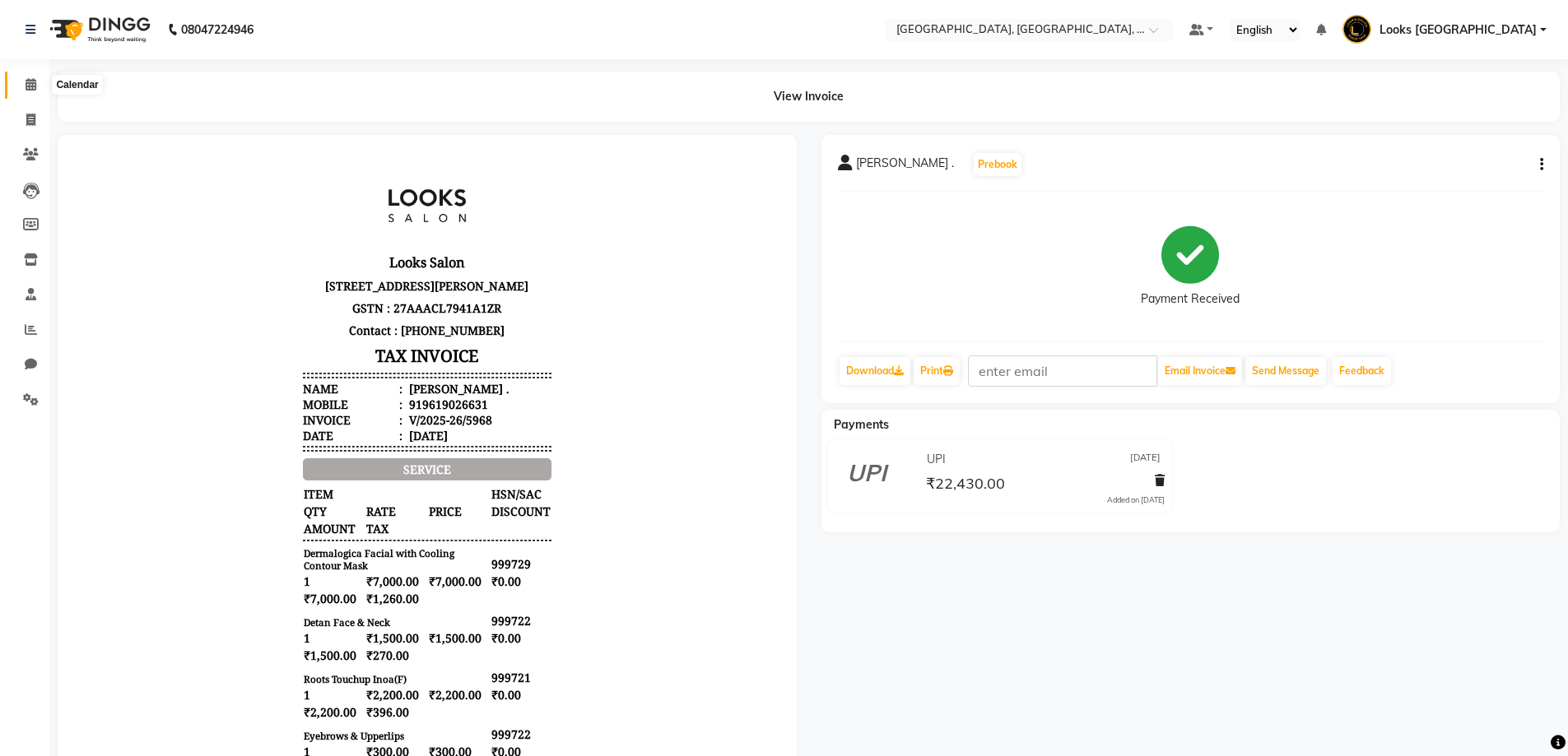
click at [24, 89] on span at bounding box center [31, 85] width 29 height 19
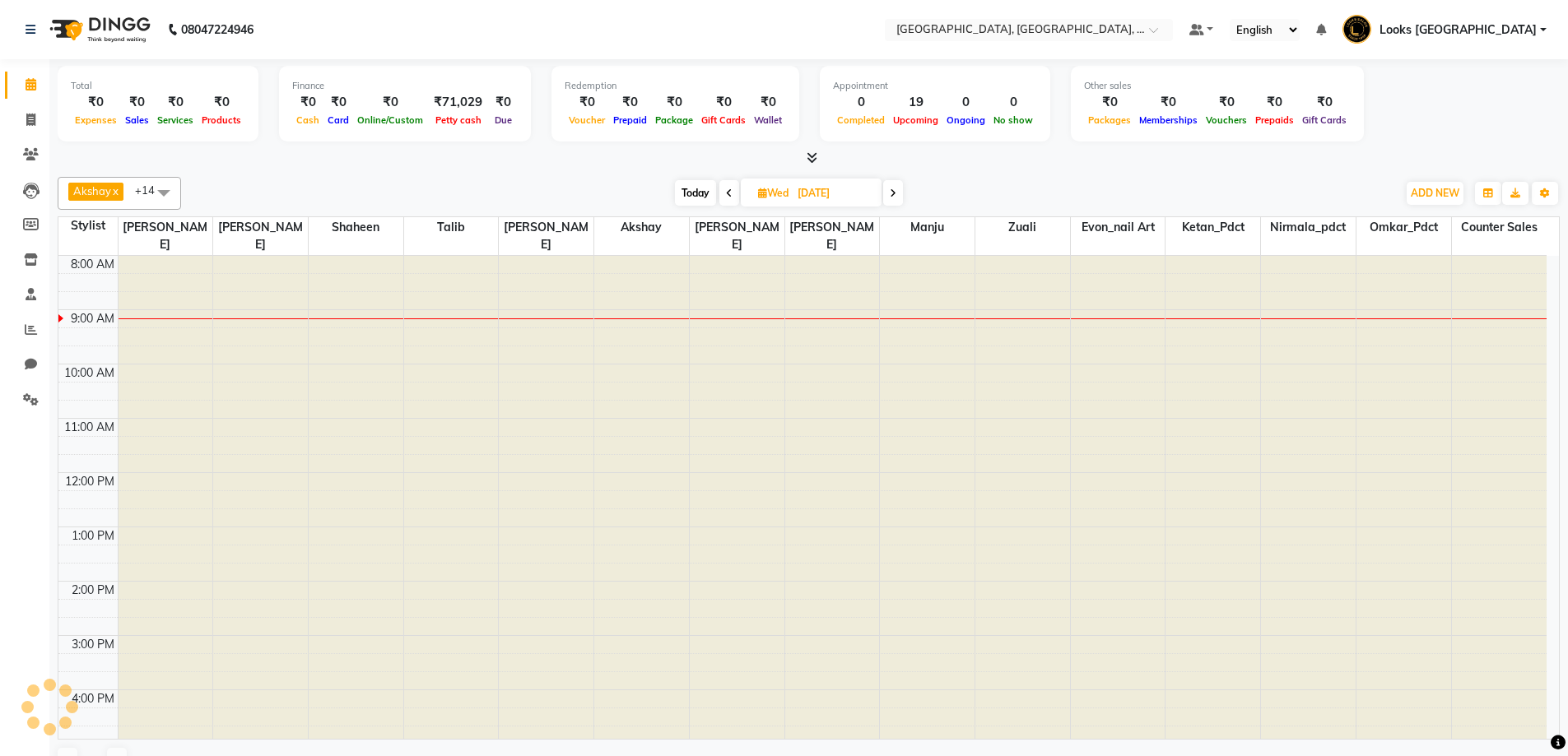
click at [1079, 178] on div "Akshay x [PERSON_NAME] x Ashwini K x Counter Sales x Evon_nail art x [PERSON_NA…" at bounding box center [808, 193] width 1502 height 33
